Goal: Task Accomplishment & Management: Manage account settings

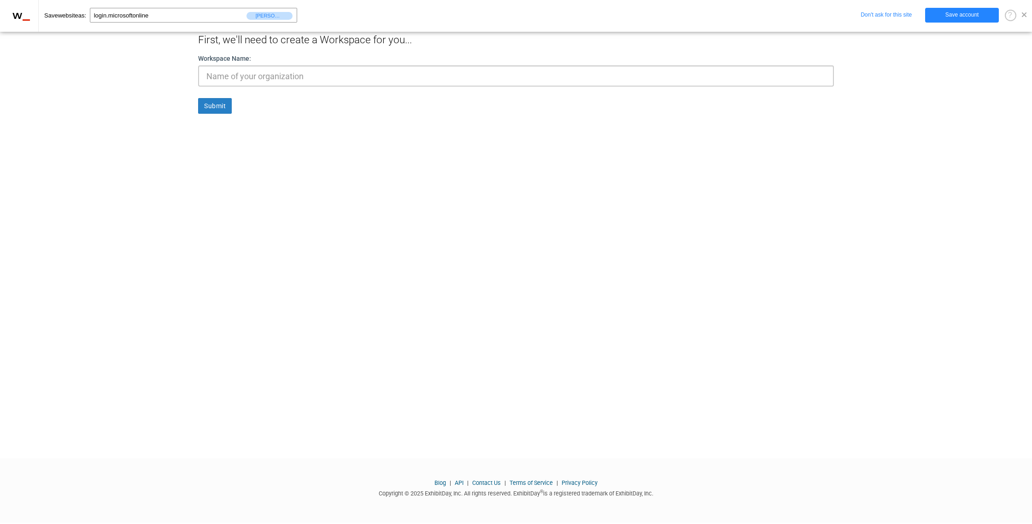
click at [1025, 14] on span at bounding box center [1024, 14] width 5 height 5
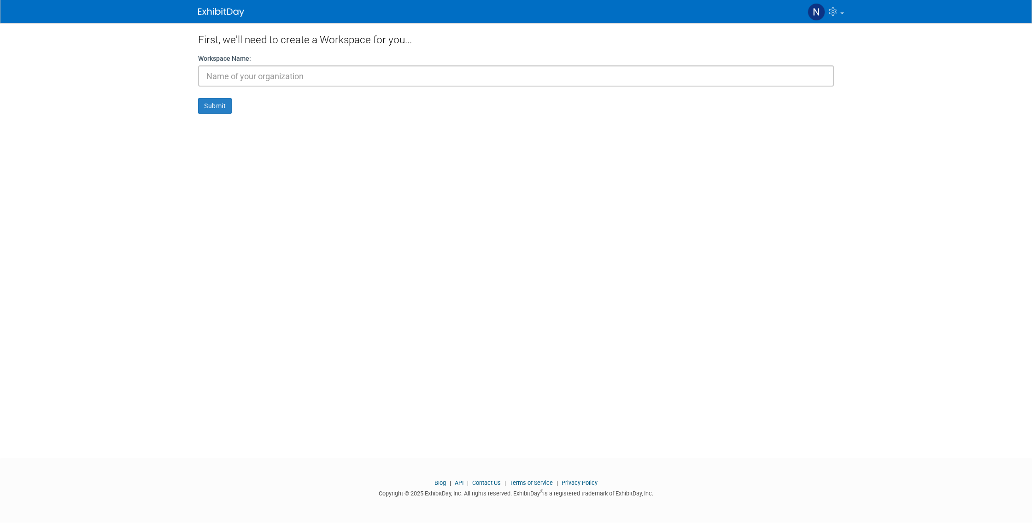
click at [233, 15] on img at bounding box center [221, 12] width 46 height 9
drag, startPoint x: 0, startPoint y: 0, endPoint x: 448, endPoint y: 17, distance: 448.7
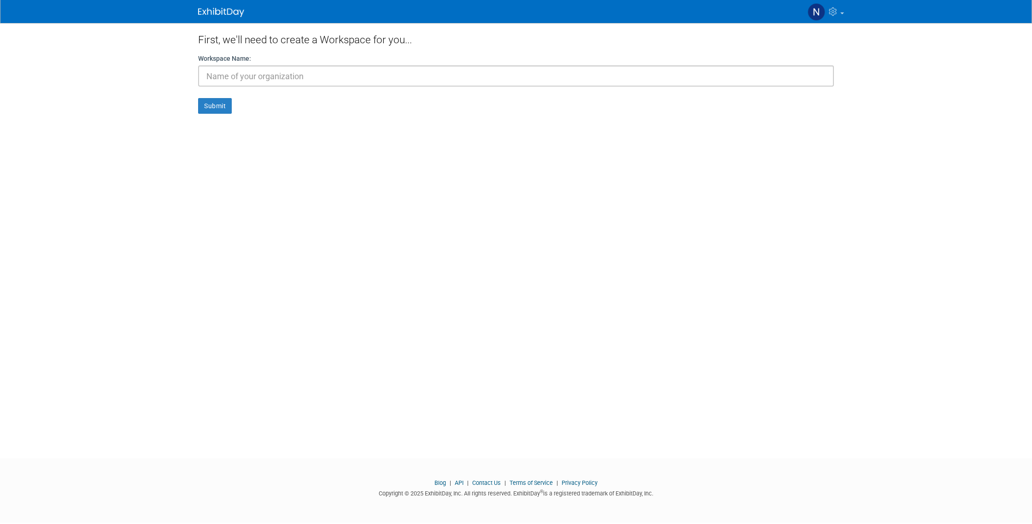
click at [233, 15] on img at bounding box center [221, 12] width 46 height 9
click at [810, 12] on img at bounding box center [817, 12] width 18 height 18
click at [782, 98] on link "Sign out" at bounding box center [797, 94] width 100 height 13
